Goal: Task Accomplishment & Management: Manage account settings

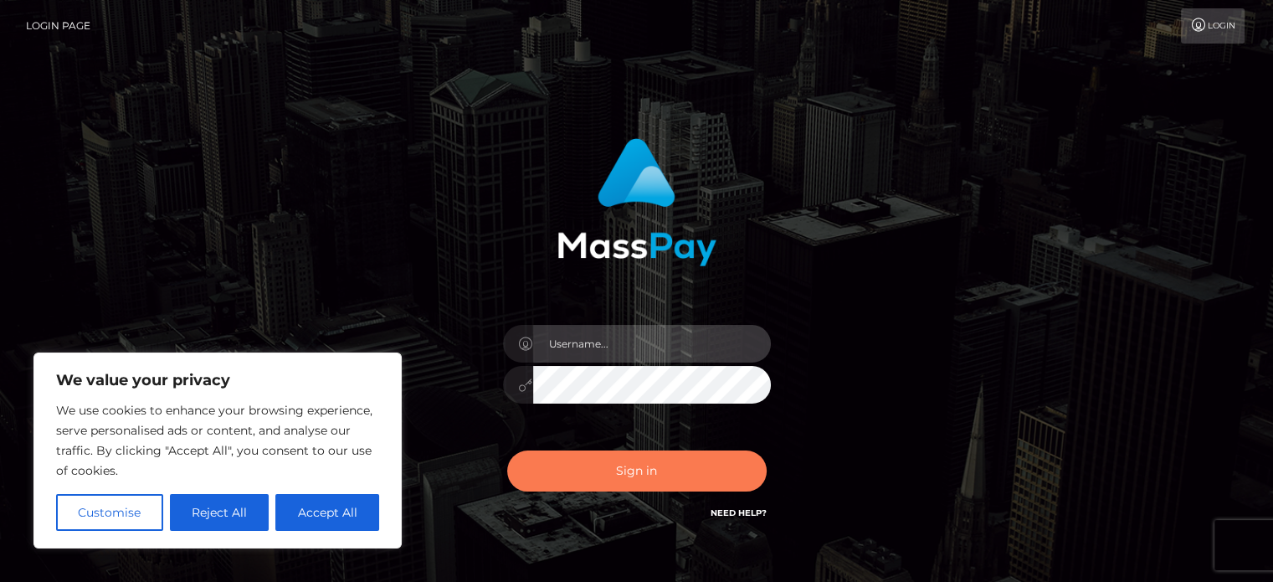
type input "abarrett2"
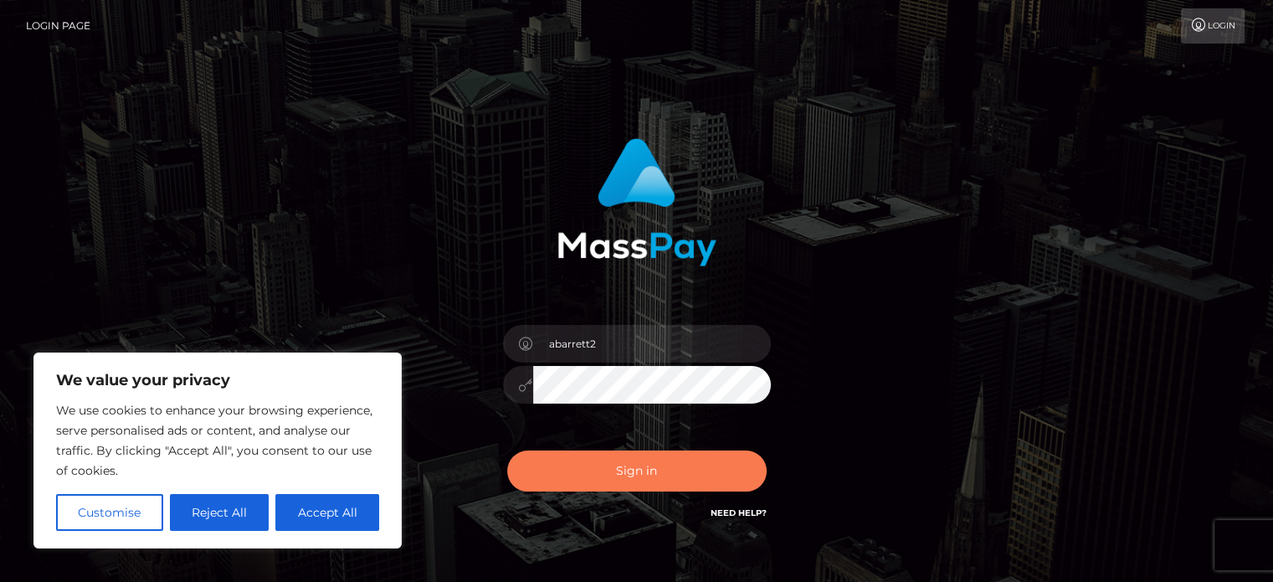
click at [705, 461] on button "Sign in" at bounding box center [637, 470] width 260 height 41
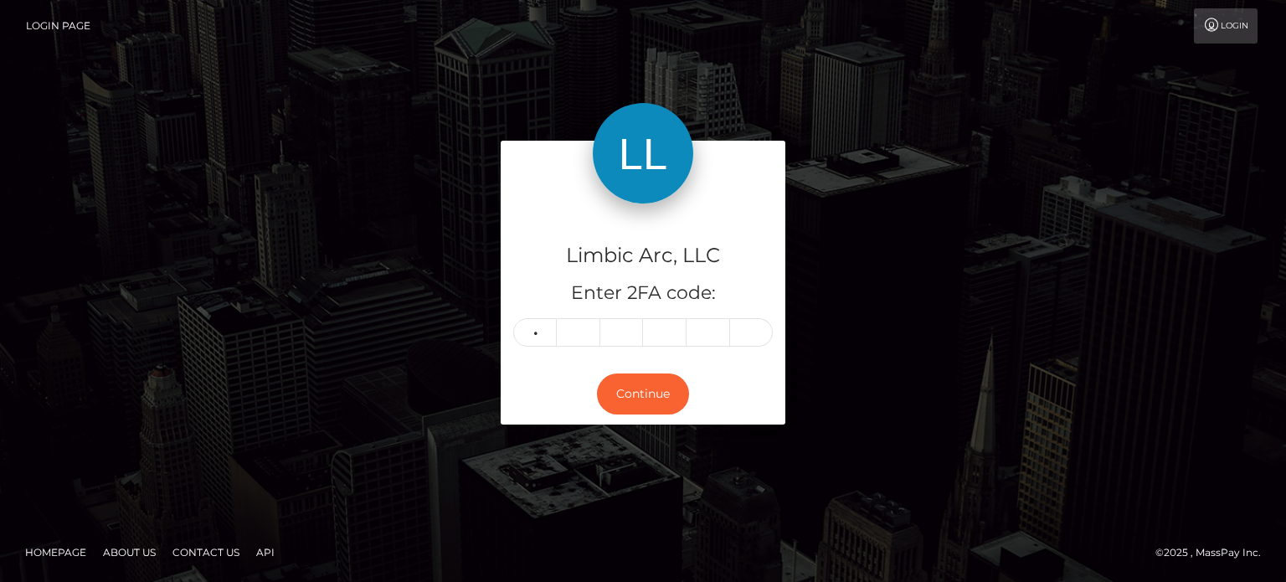
type input "7"
type input "8"
type input "5"
type input "9"
type input "0"
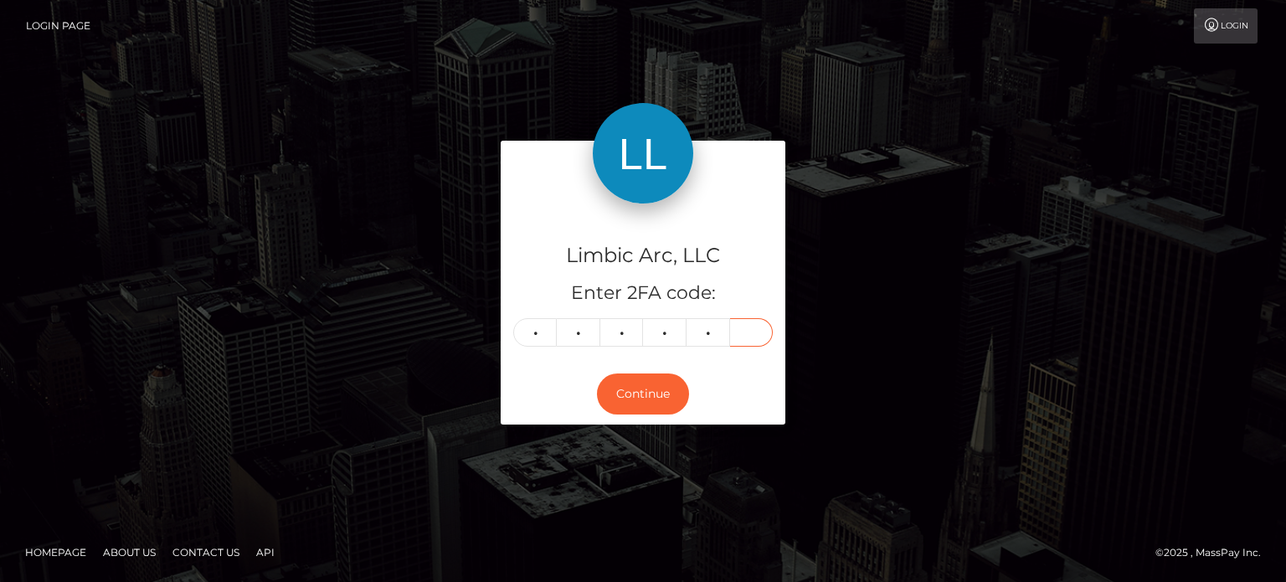
type input "3"
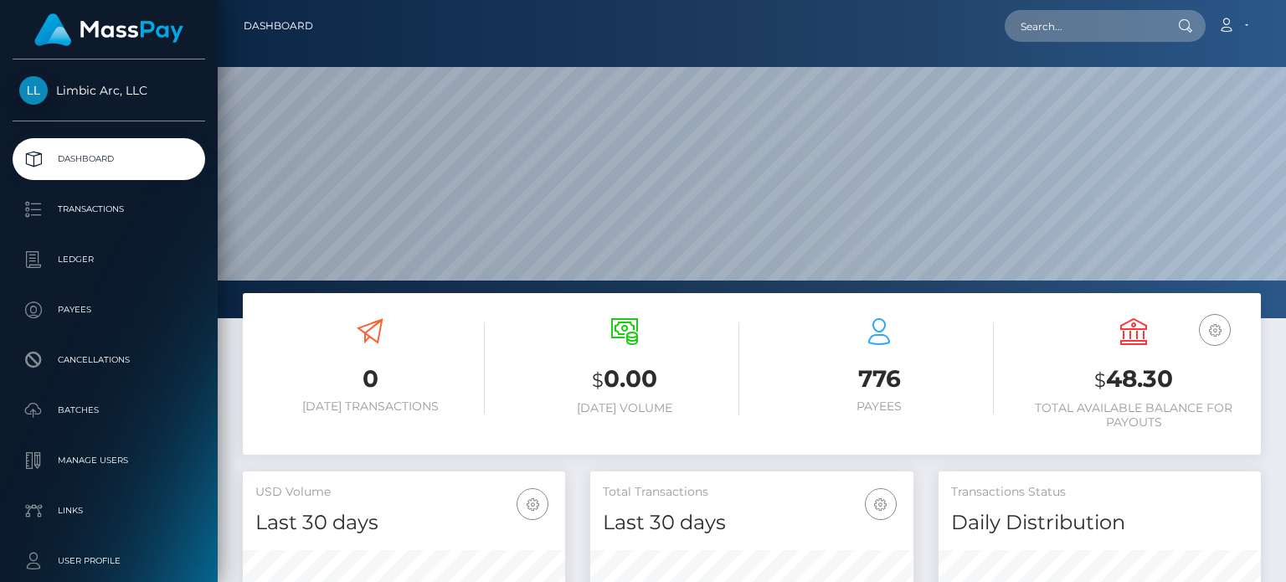
scroll to position [296, 321]
